Goal: Transaction & Acquisition: Purchase product/service

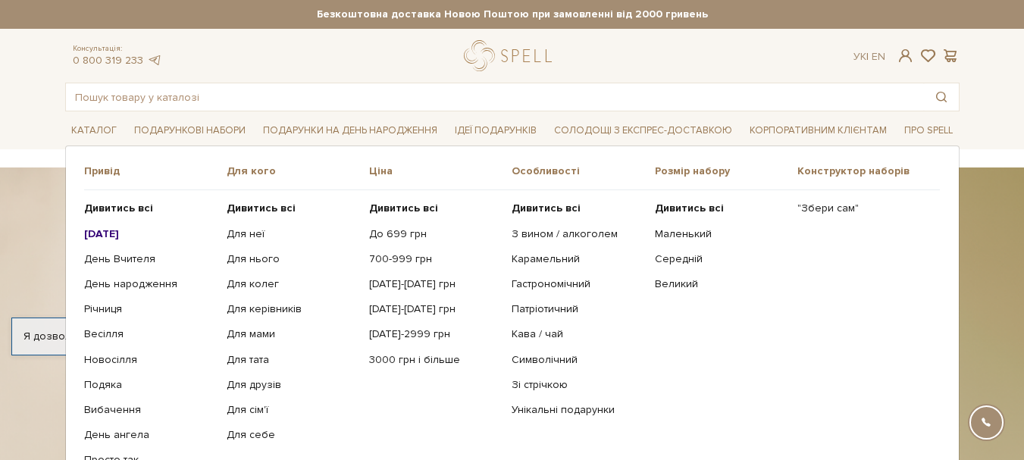
click at [119, 233] on b "[DATE]" at bounding box center [101, 233] width 35 height 13
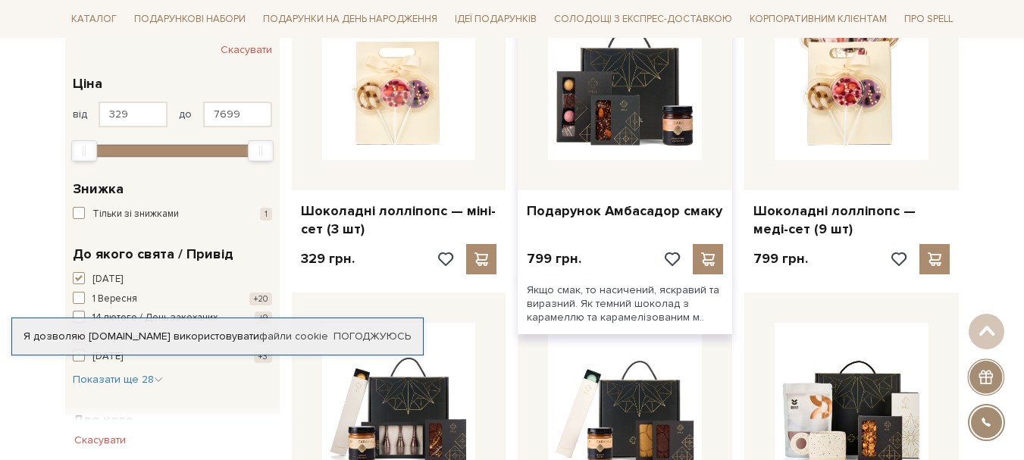
scroll to position [227, 0]
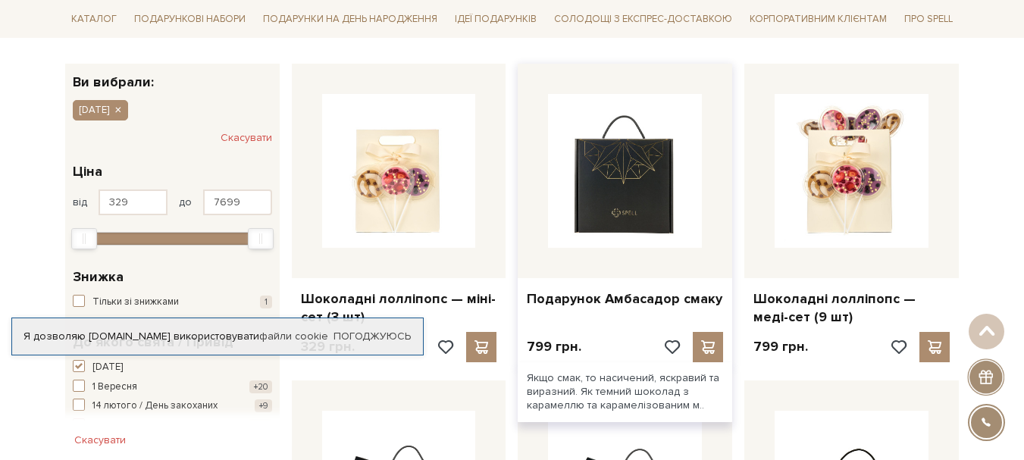
click at [609, 210] on img at bounding box center [625, 171] width 154 height 154
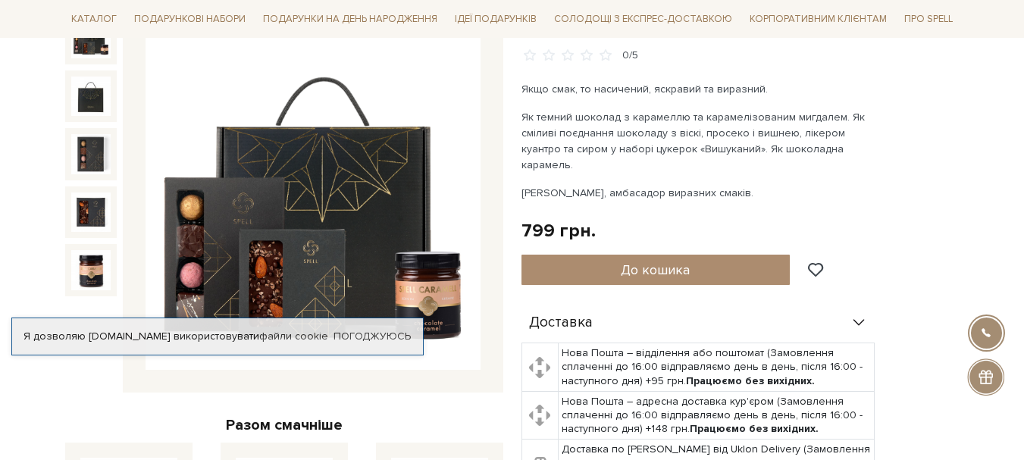
scroll to position [227, 0]
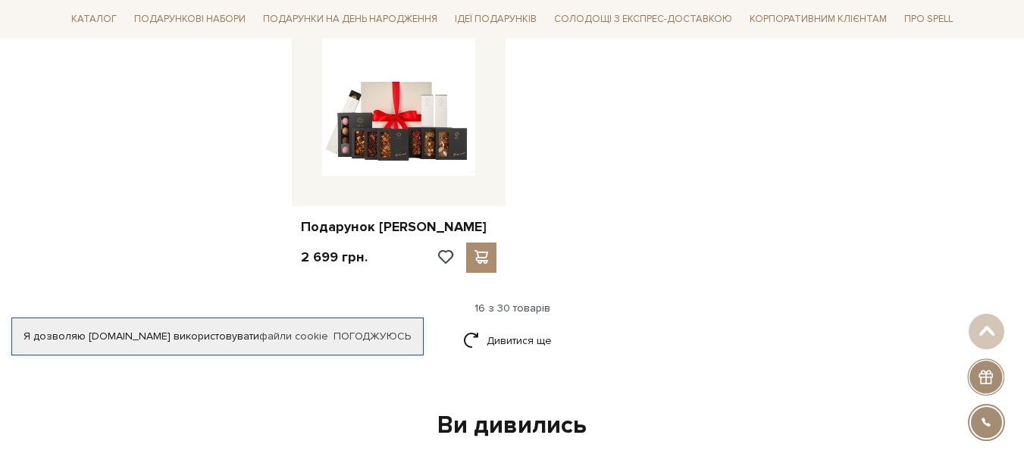
scroll to position [1971, 0]
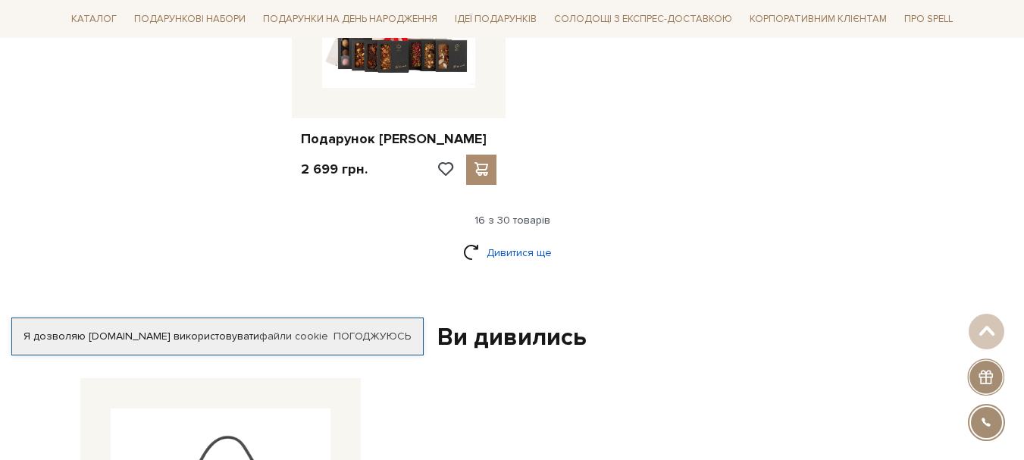
click at [521, 247] on link "Дивитися ще" at bounding box center [512, 253] width 99 height 27
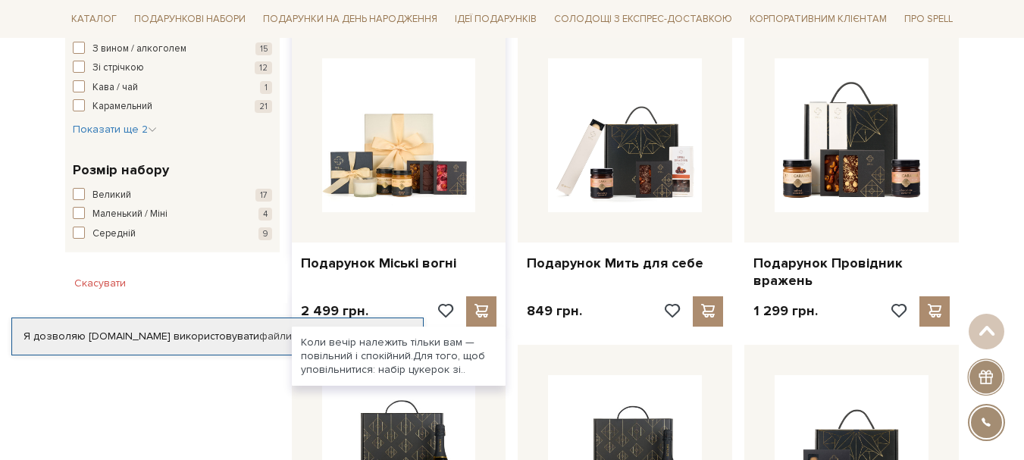
scroll to position [455, 0]
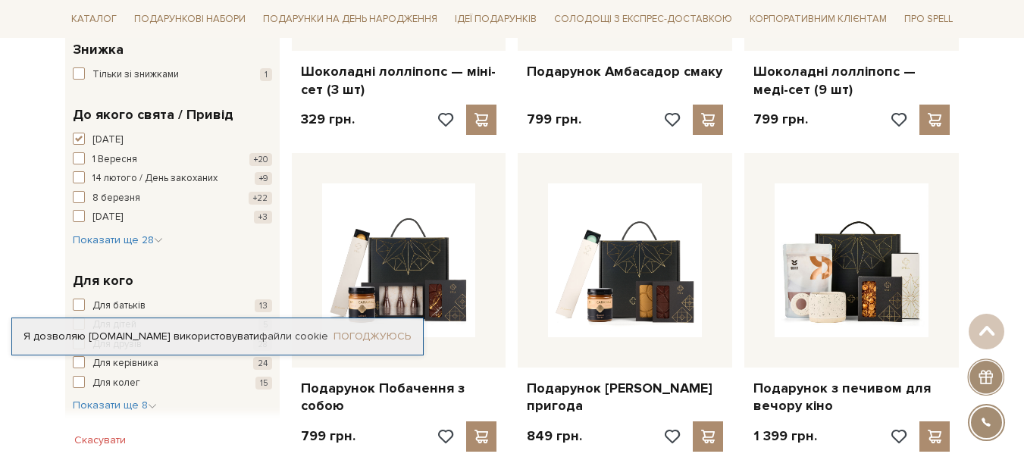
click at [400, 333] on link "Погоджуюсь" at bounding box center [372, 337] width 77 height 14
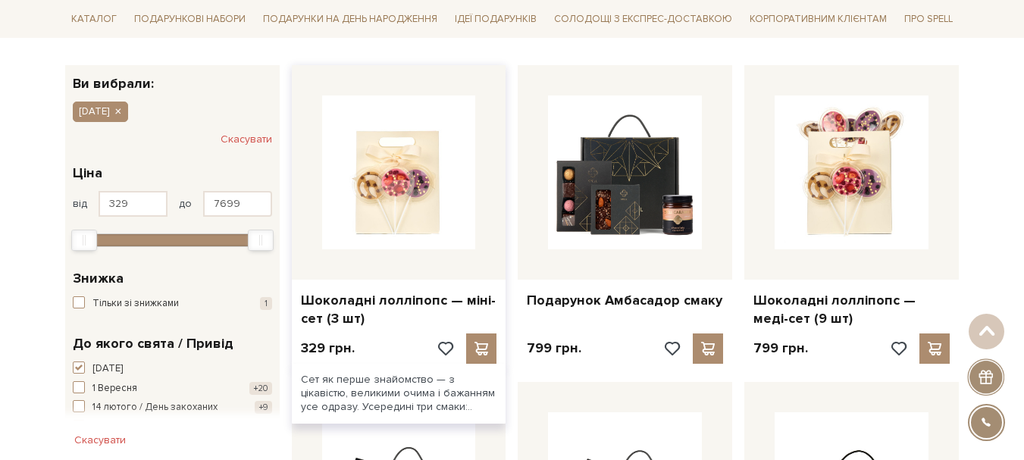
scroll to position [0, 0]
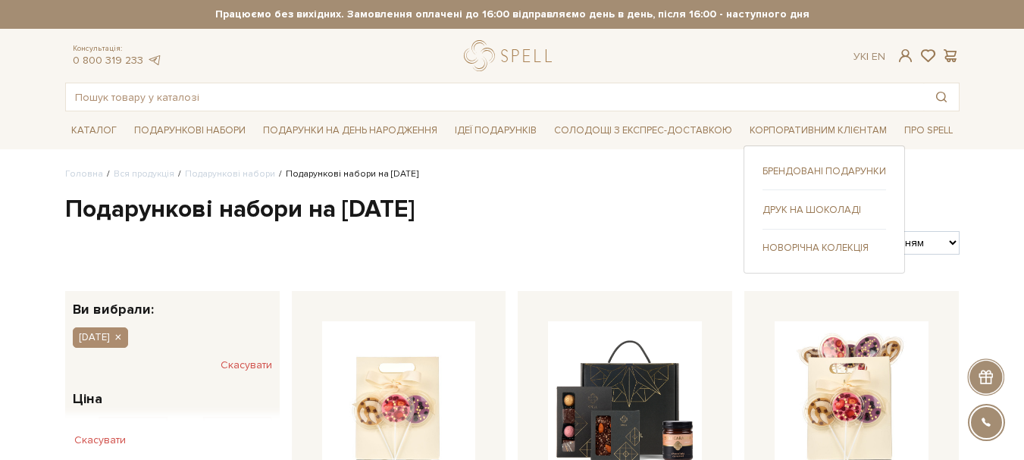
click at [824, 212] on link "Друк на шоколаді" at bounding box center [825, 210] width 124 height 14
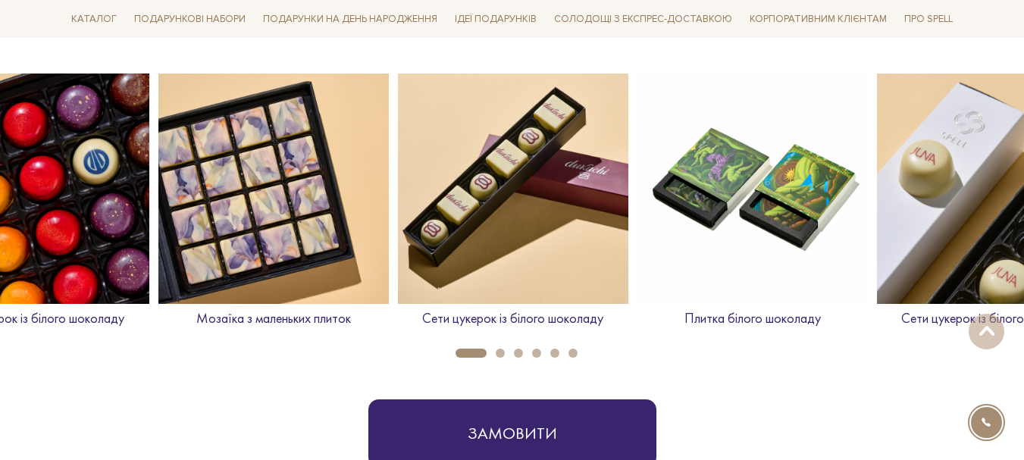
scroll to position [606, 0]
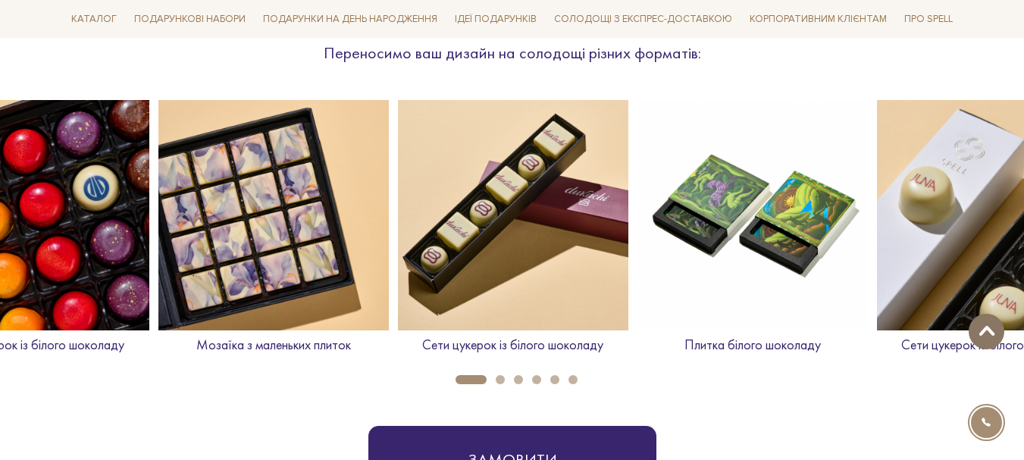
click at [989, 338] on button at bounding box center [987, 332] width 36 height 36
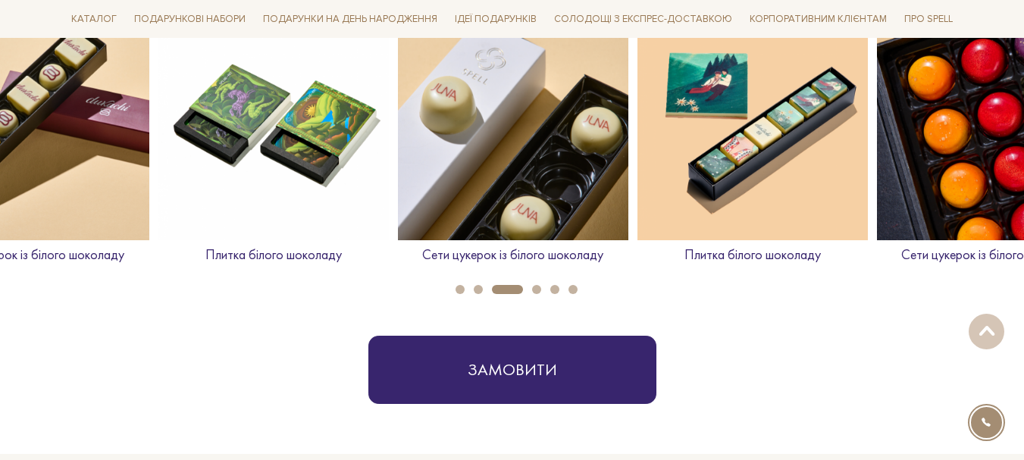
scroll to position [682, 0]
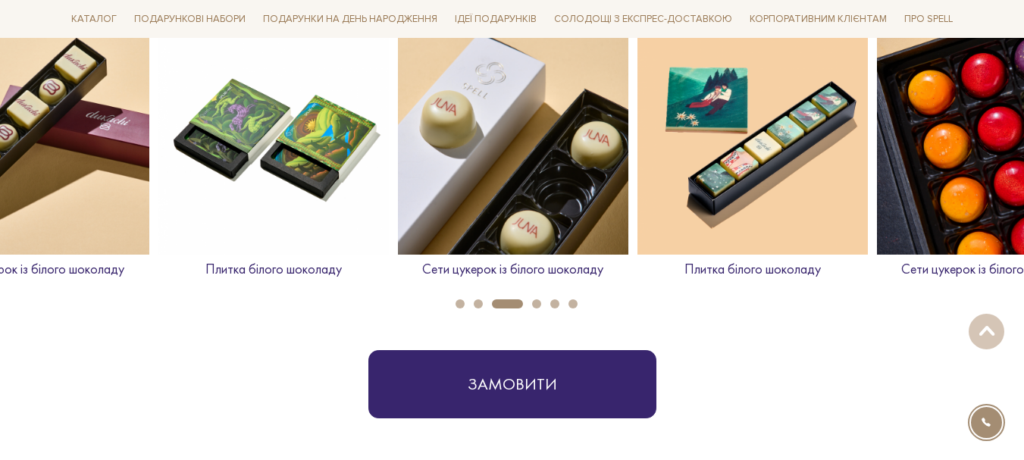
click at [534, 306] on button "4" at bounding box center [536, 303] width 9 height 9
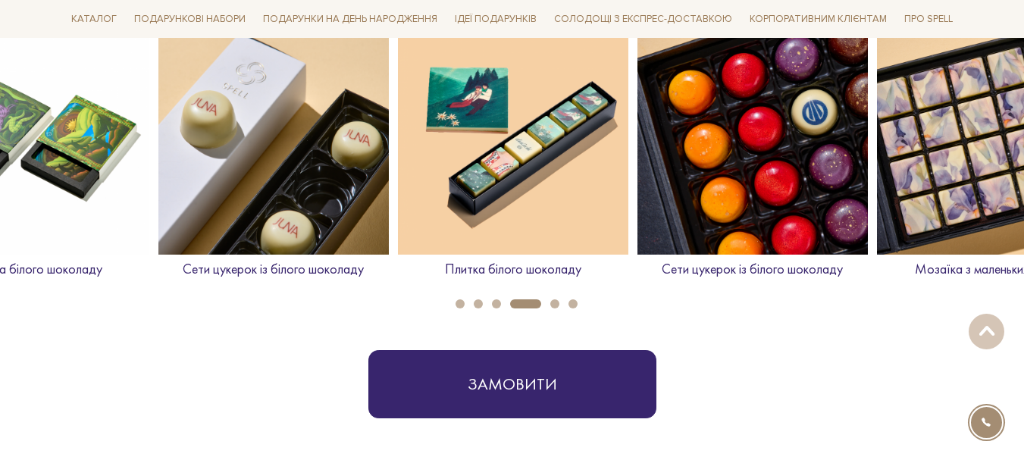
click at [553, 309] on li "5" at bounding box center [550, 303] width 18 height 9
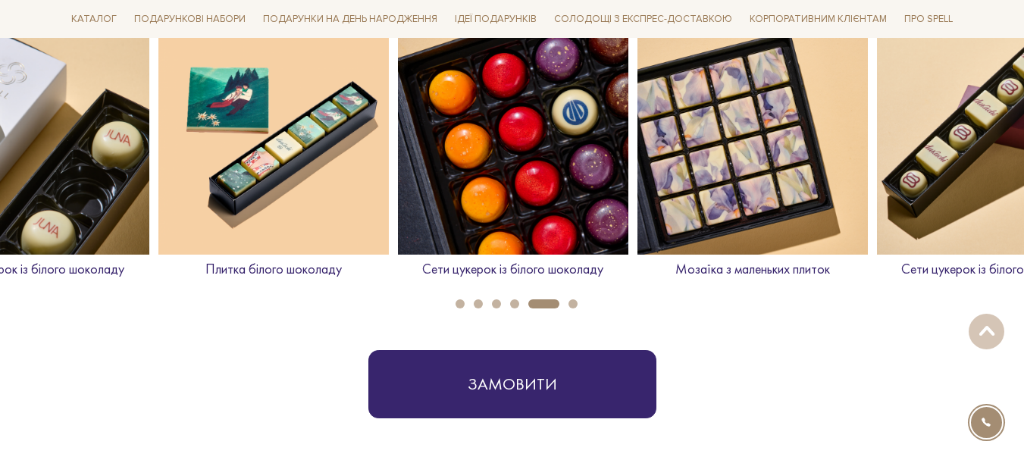
click at [576, 303] on button "6" at bounding box center [573, 303] width 9 height 9
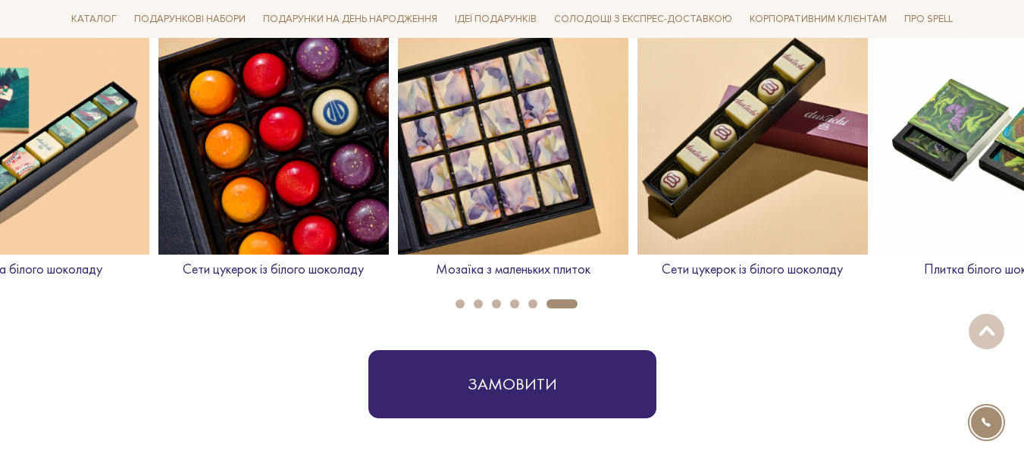
click at [269, 124] on img at bounding box center [273, 139] width 230 height 230
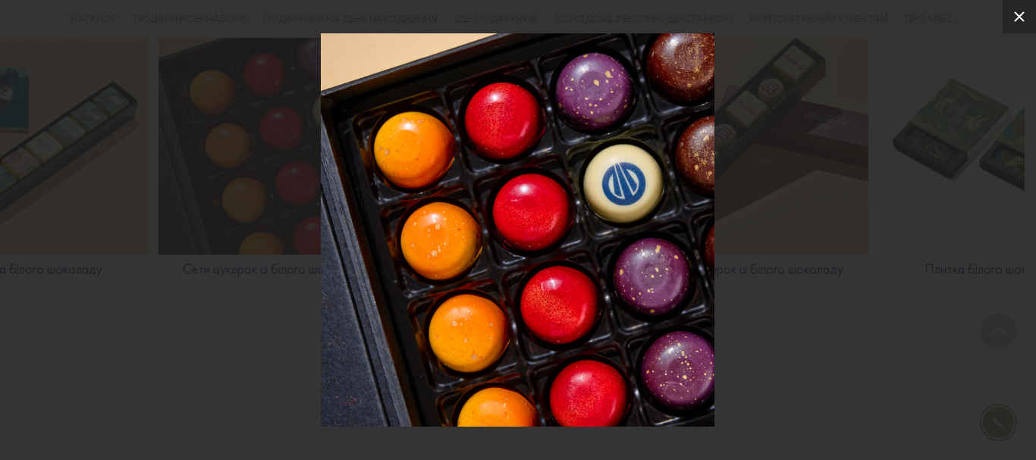
drag, startPoint x: 1014, startPoint y: 16, endPoint x: 932, endPoint y: 34, distance: 83.9
click at [1014, 17] on icon at bounding box center [1019, 17] width 18 height 18
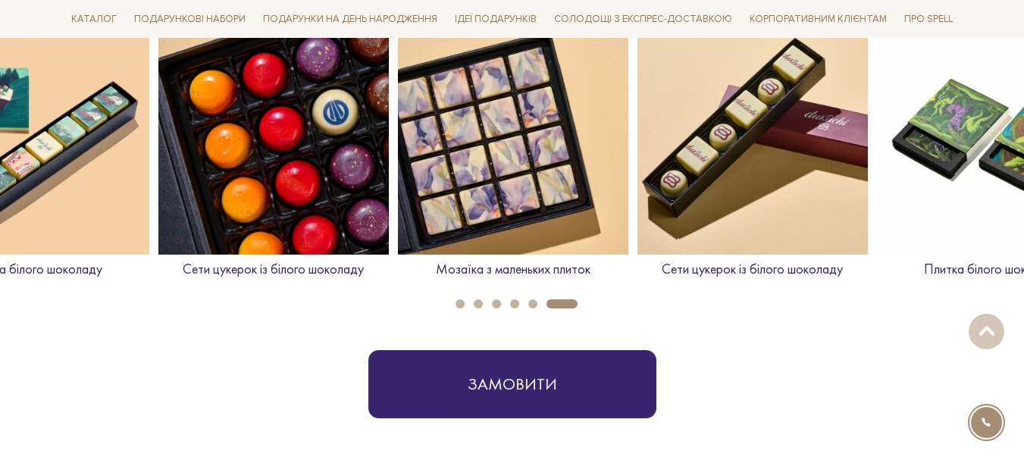
click at [456, 306] on button "1" at bounding box center [460, 303] width 9 height 9
